Goal: Information Seeking & Learning: Understand process/instructions

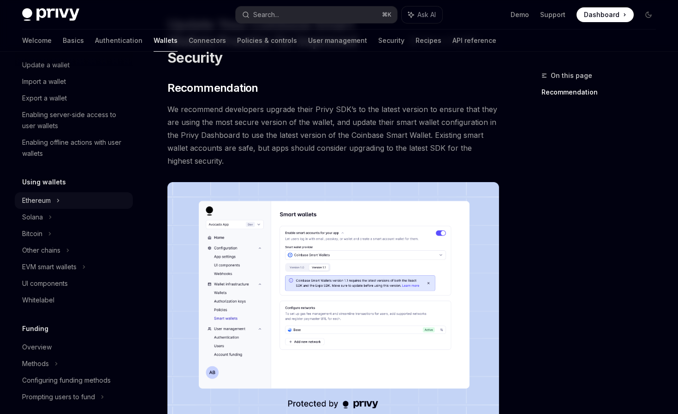
scroll to position [160, 0]
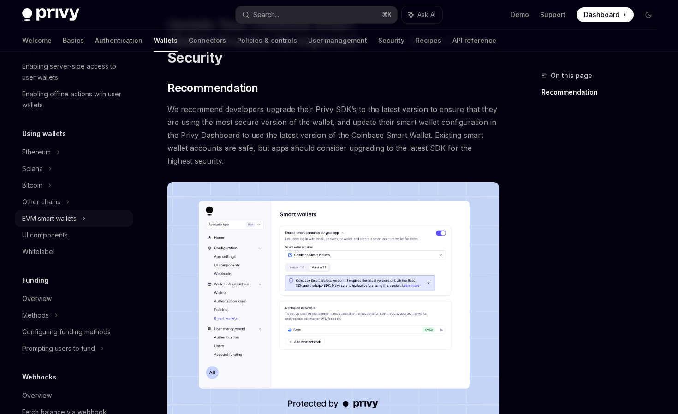
click at [84, 220] on icon at bounding box center [84, 218] width 4 height 11
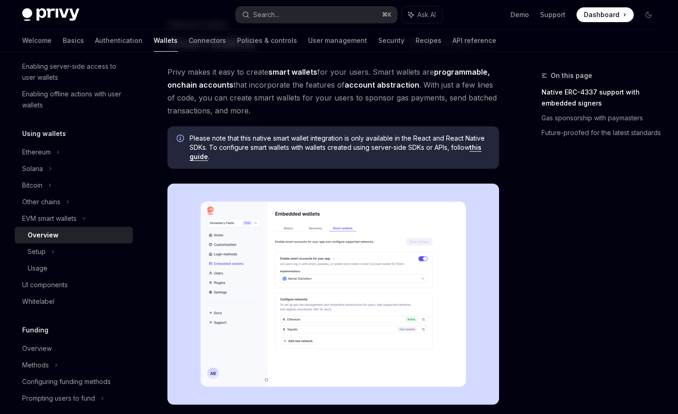
scroll to position [53, 0]
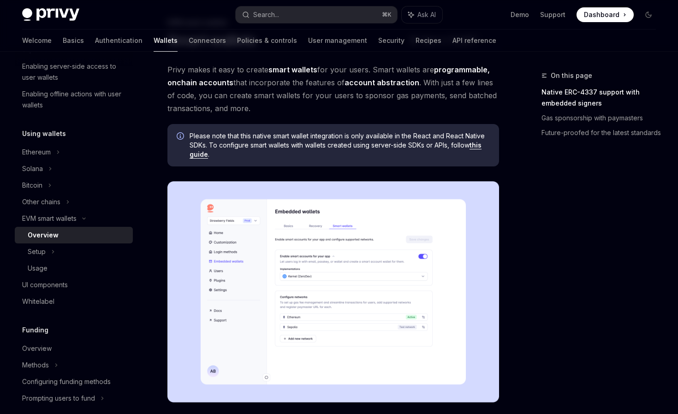
click at [480, 143] on link "this guide" at bounding box center [336, 150] width 292 height 18
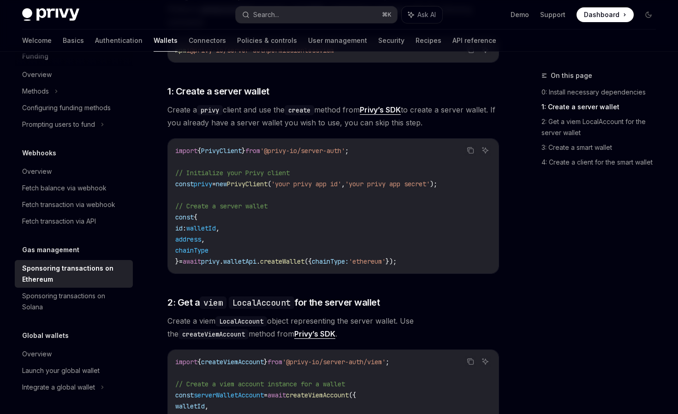
scroll to position [222, 0]
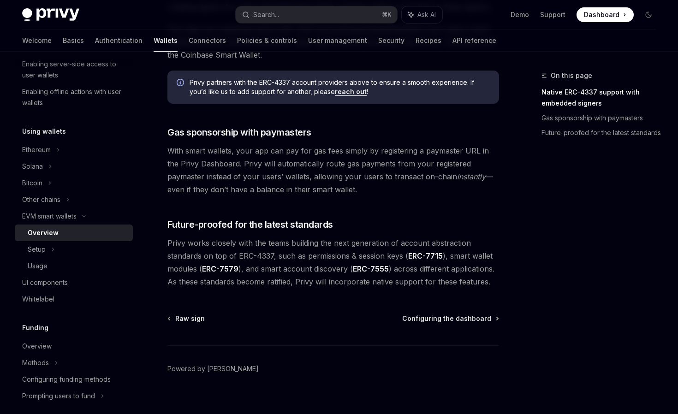
scroll to position [690, 0]
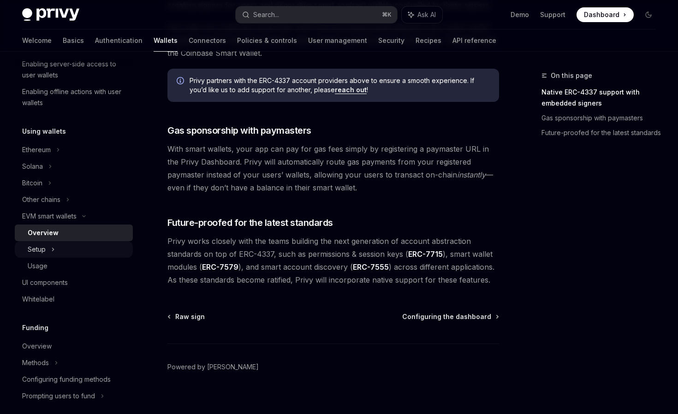
click at [55, 246] on div "Setup" at bounding box center [74, 249] width 118 height 17
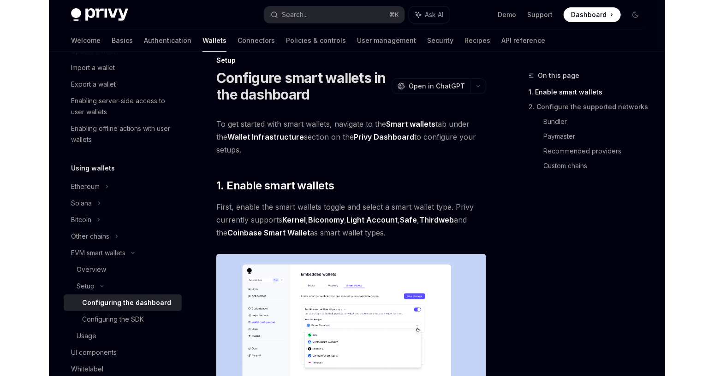
scroll to position [125, 0]
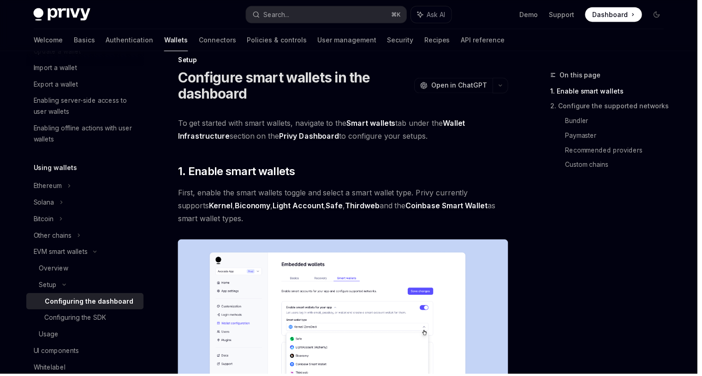
type textarea "*"
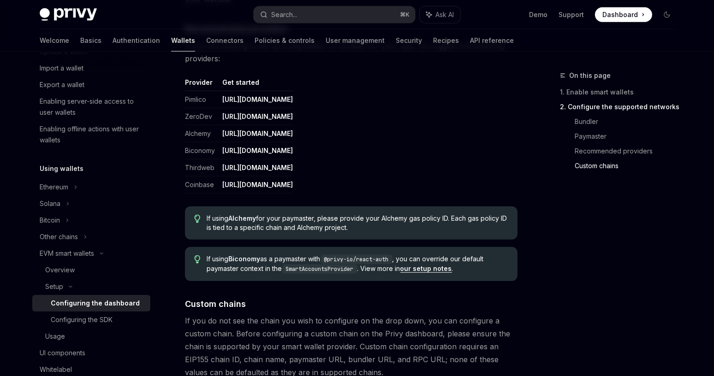
scroll to position [1127, 0]
drag, startPoint x: 439, startPoint y: 186, endPoint x: 223, endPoint y: 188, distance: 215.4
click at [223, 188] on table "Provider Get started Pimlico [URL][DOMAIN_NAME] ZeroDev [URL][DOMAIN_NAME] Alch…" at bounding box center [351, 137] width 333 height 116
copy link "[URL][DOMAIN_NAME]"
click at [475, 125] on table "Provider Get started Pimlico [URL][DOMAIN_NAME] ZeroDev [URL][DOMAIN_NAME] Alch…" at bounding box center [351, 137] width 333 height 116
